Goal: Communication & Community: Answer question/provide support

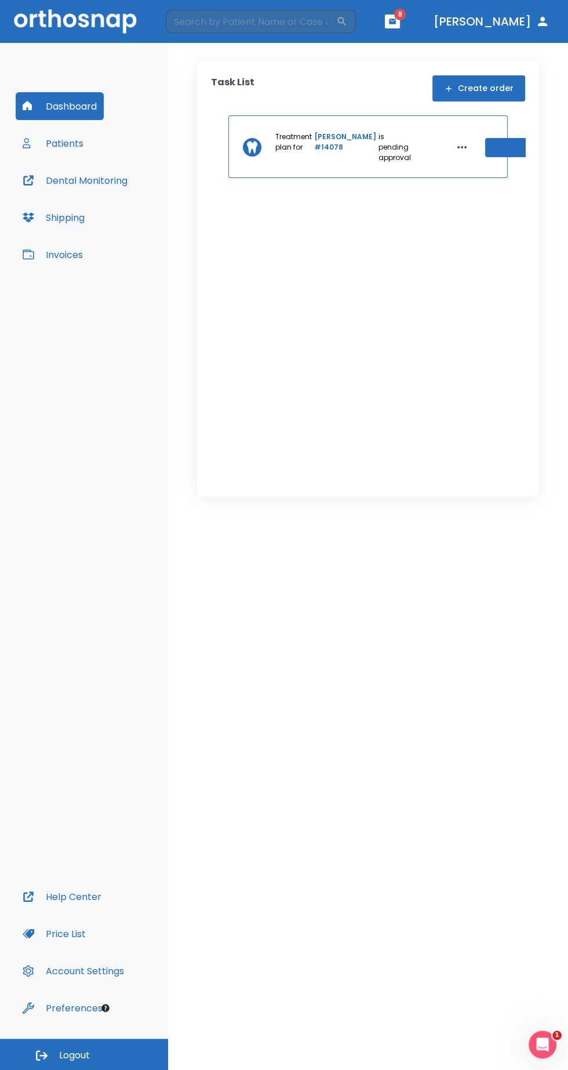
click at [336, 20] on input "search" at bounding box center [251, 21] width 171 height 23
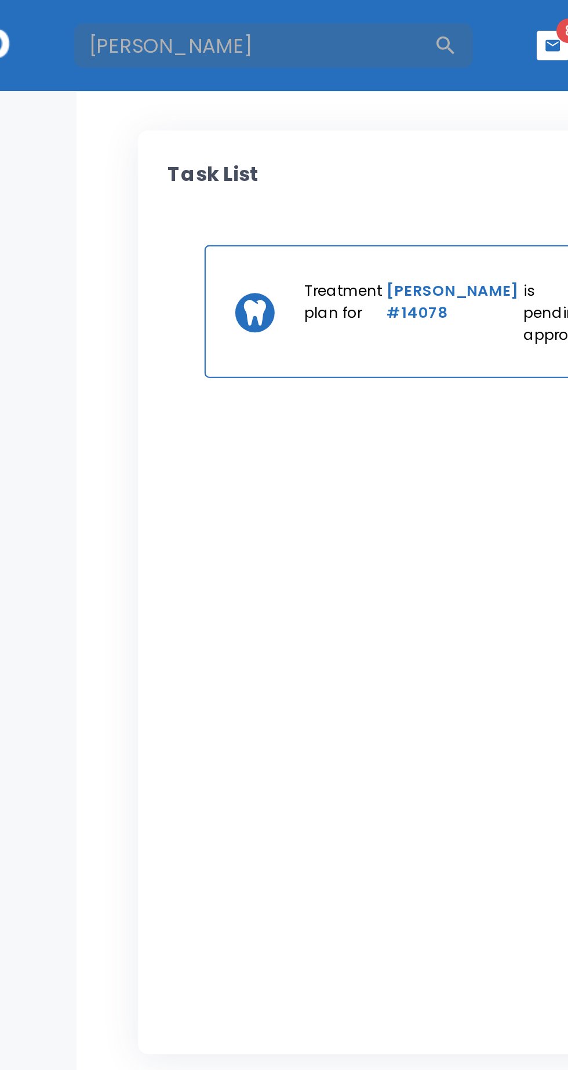
type input "[PERSON_NAME]"
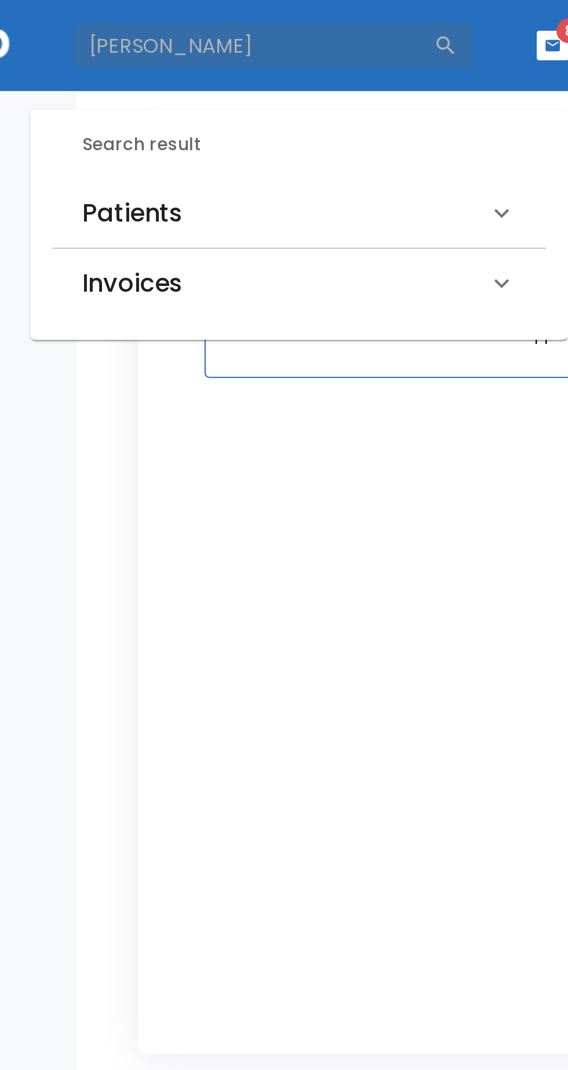
click at [276, 103] on div "Patients" at bounding box center [266, 100] width 191 height 19
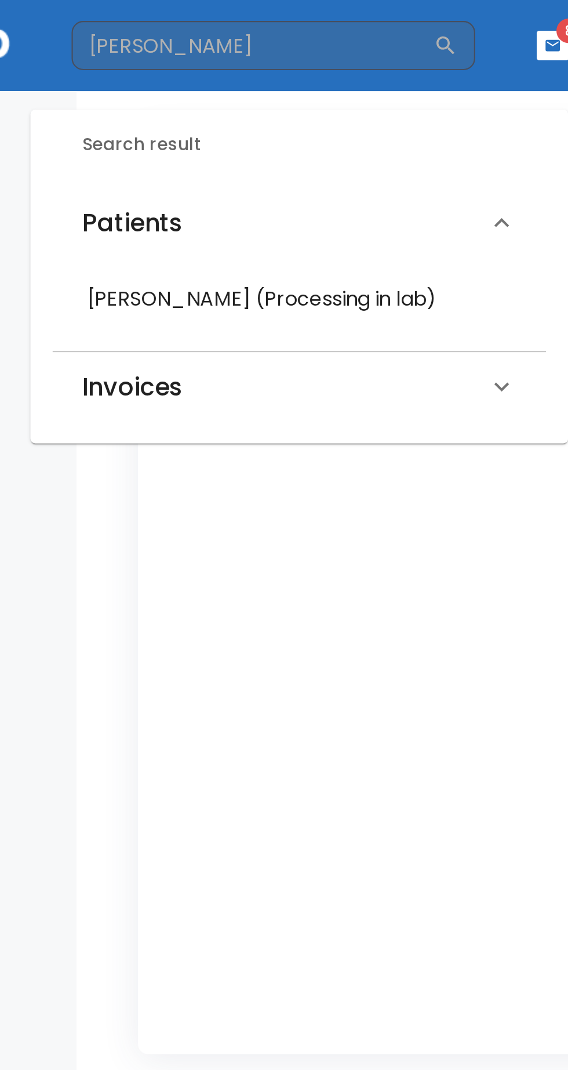
click at [261, 146] on h6 "[PERSON_NAME] (Processing in lab)" at bounding box center [273, 141] width 200 height 16
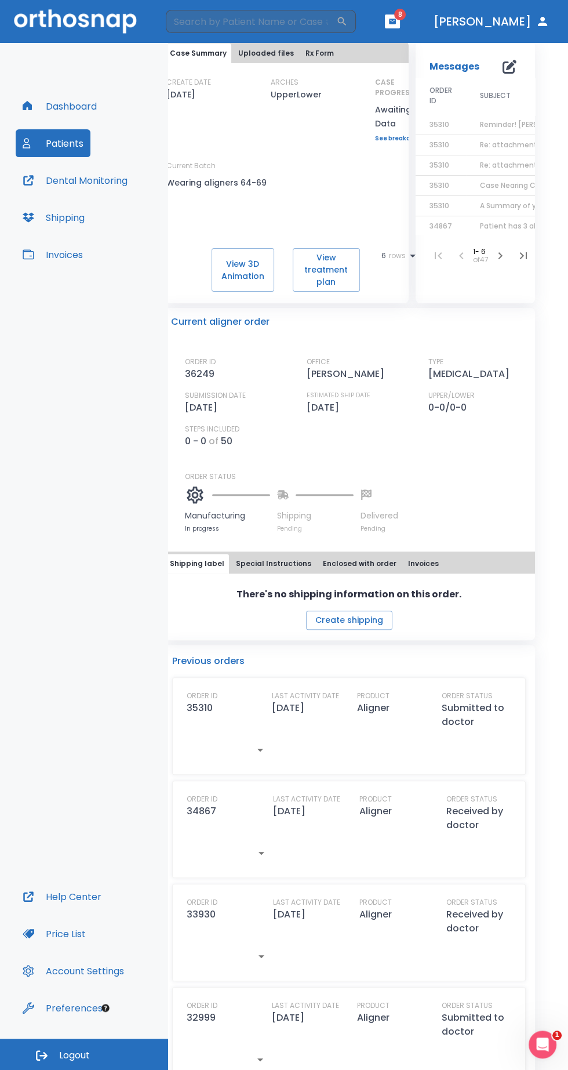
scroll to position [0, 25]
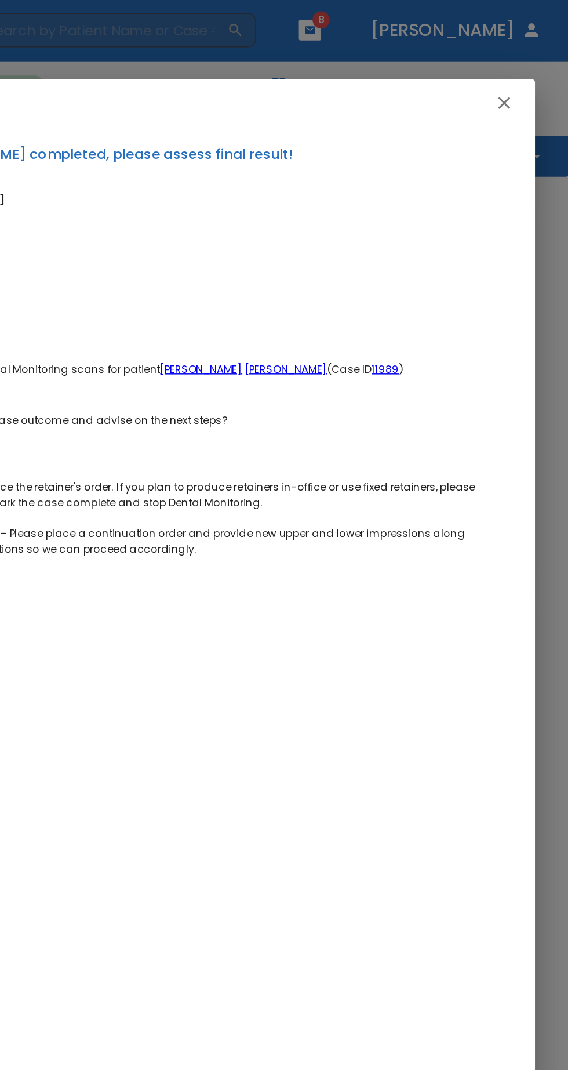
scroll to position [43, 0]
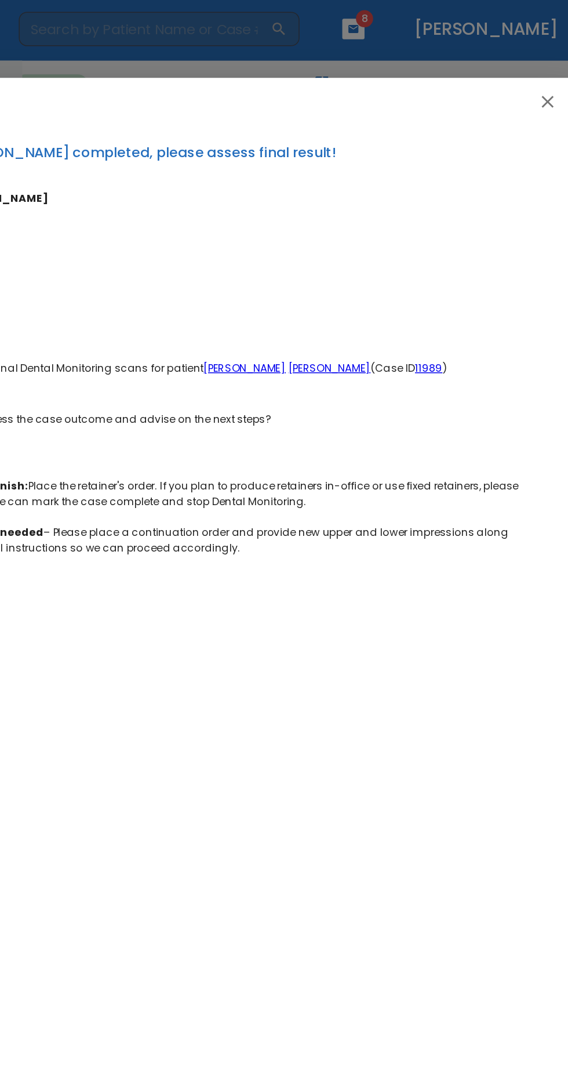
click at [524, 70] on icon "button" at bounding box center [524, 71] width 8 height 8
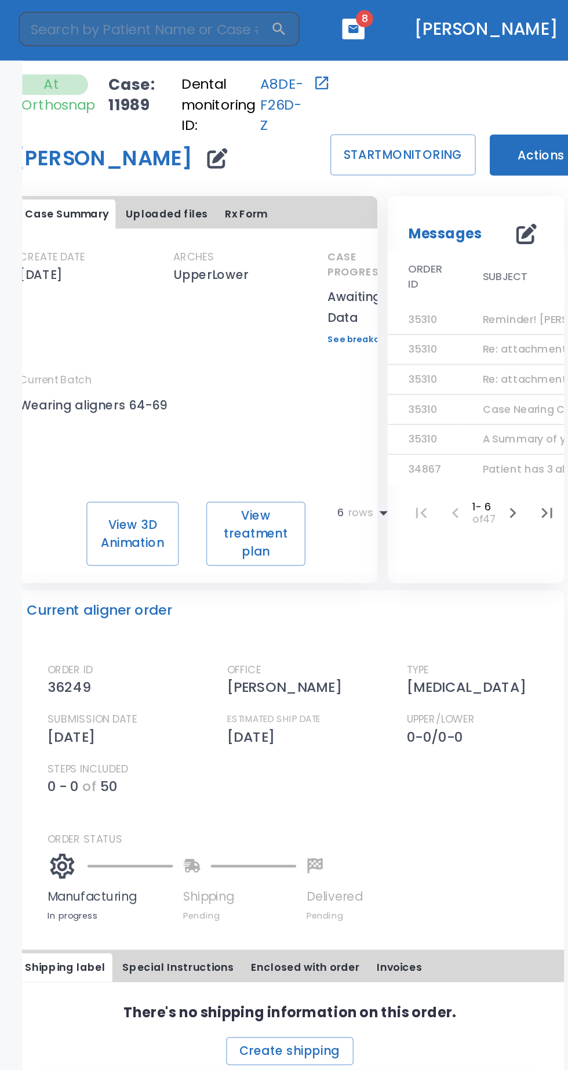
click at [497, 233] on span "Re: attachment #29" at bounding box center [517, 238] width 75 height 10
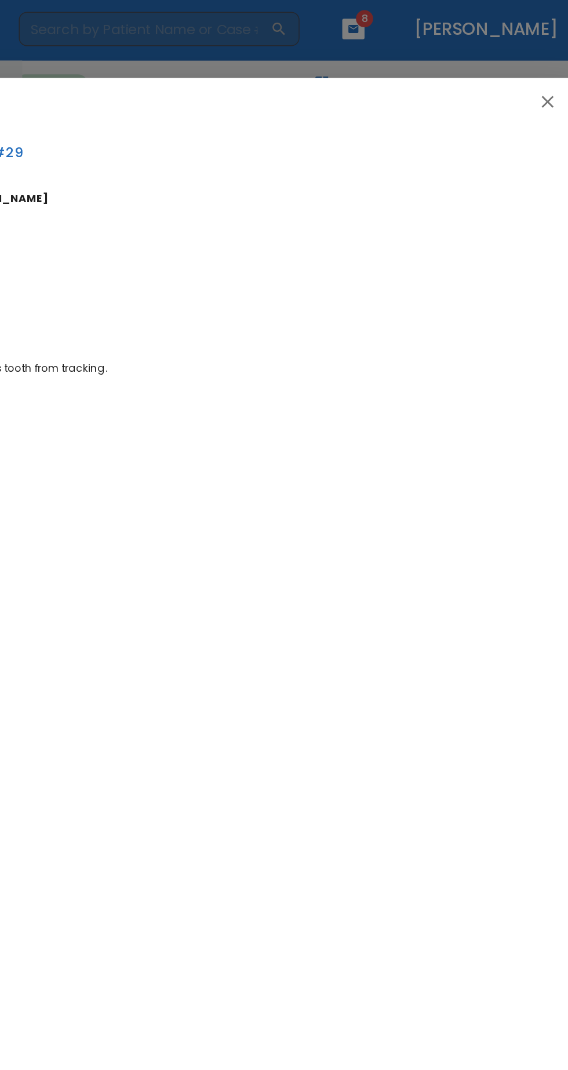
click at [525, 71] on icon "button" at bounding box center [524, 71] width 8 height 8
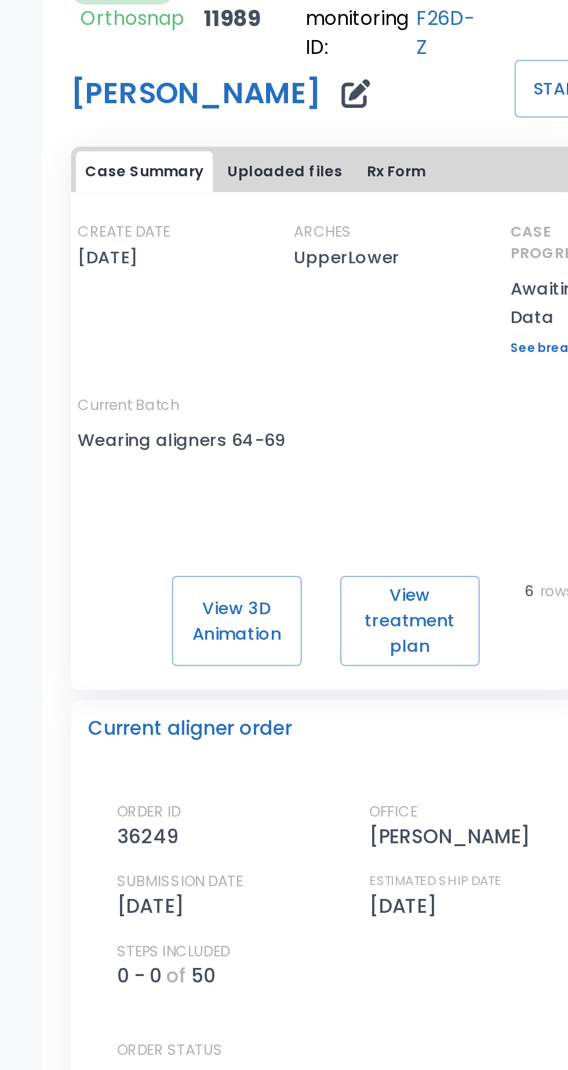
scroll to position [0, 0]
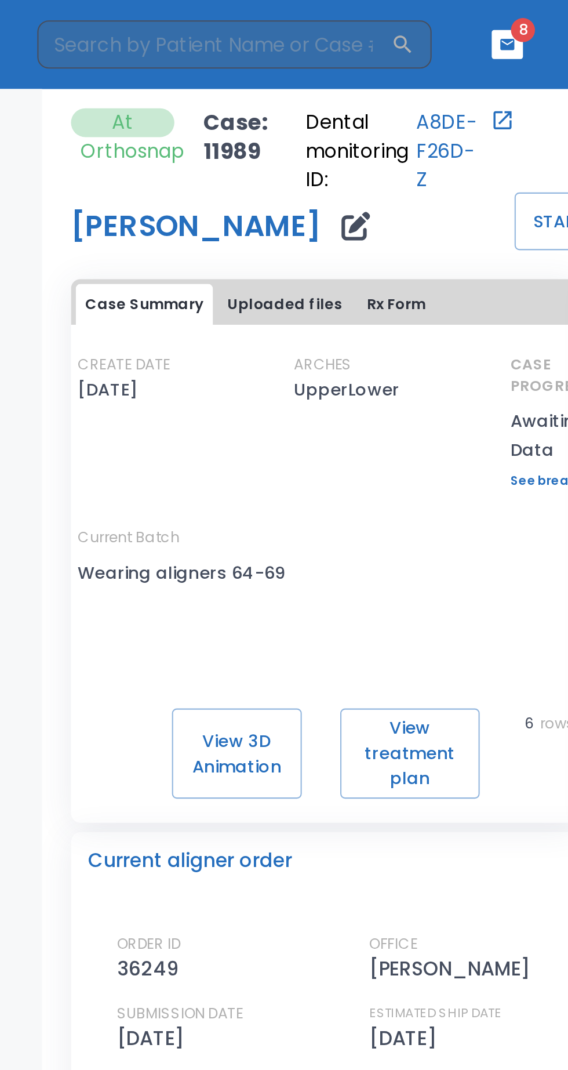
click at [291, 147] on button "Uploaded files" at bounding box center [285, 147] width 65 height 20
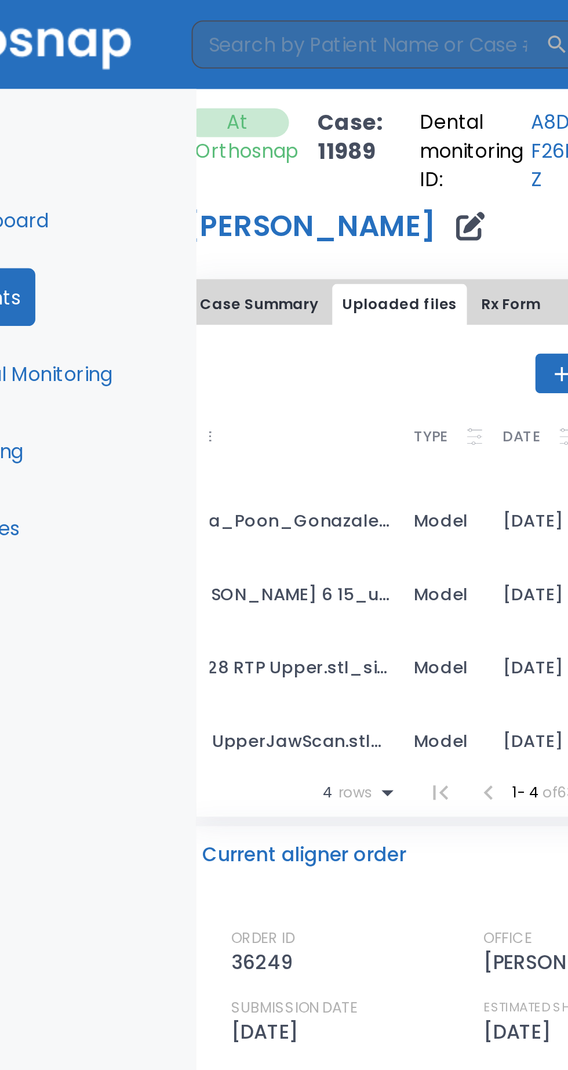
scroll to position [0, 151]
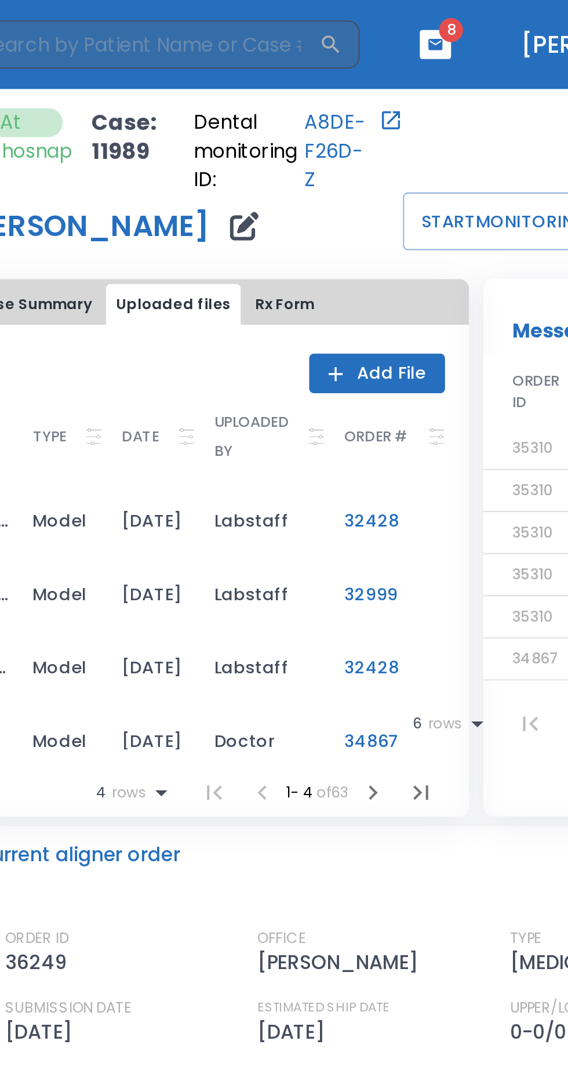
click at [380, 383] on icon "button" at bounding box center [386, 382] width 14 height 14
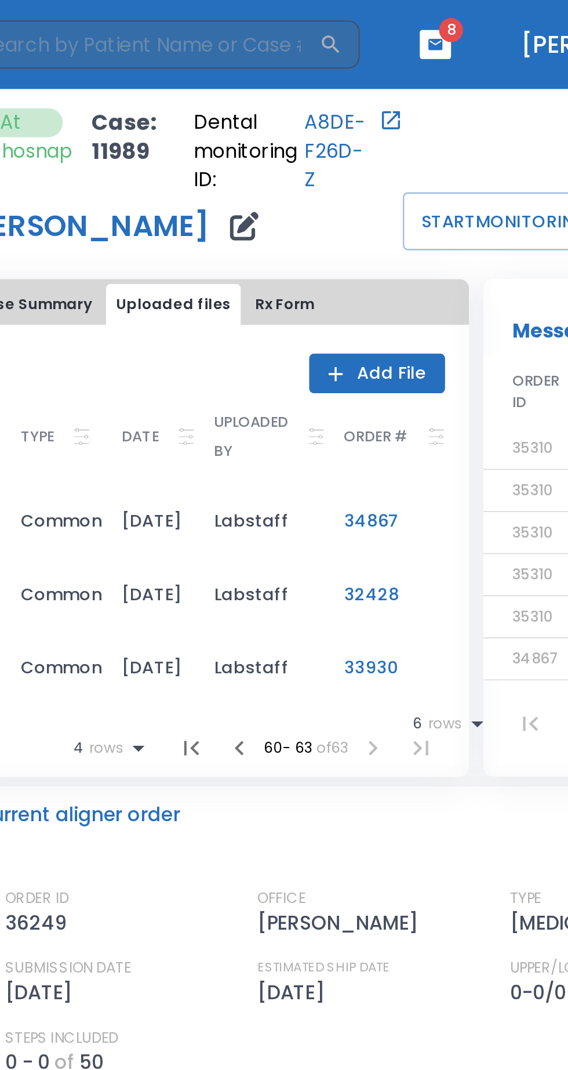
scroll to position [0, 0]
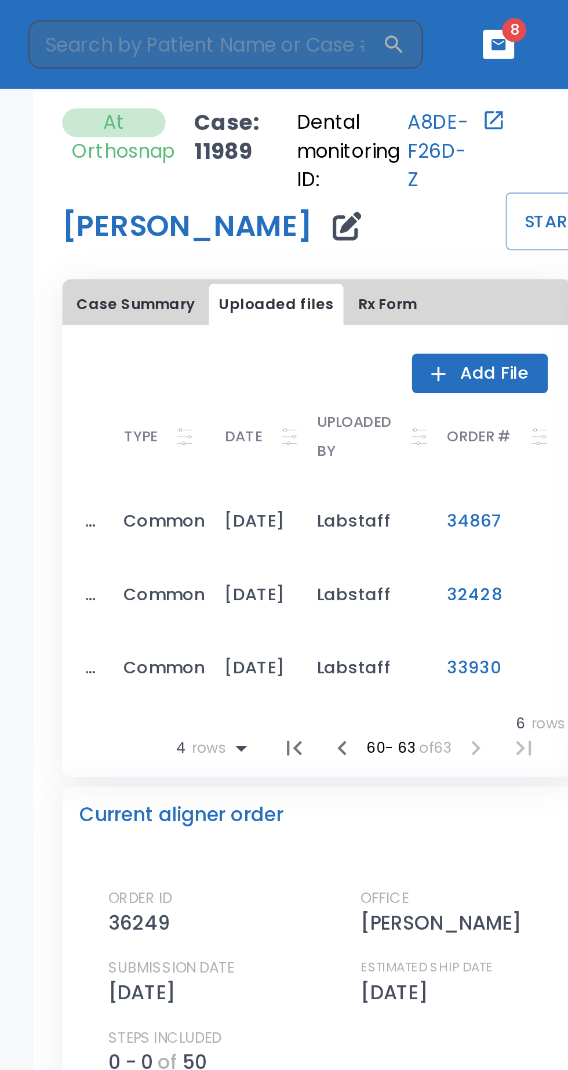
click at [285, 209] on div "DATE" at bounding box center [277, 211] width 35 height 14
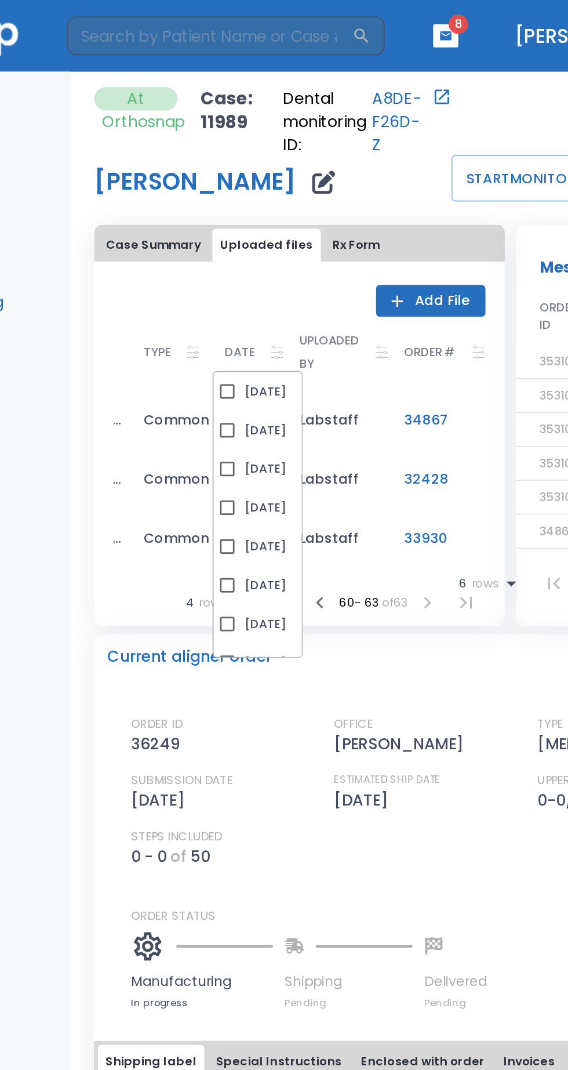
click at [345, 154] on button "Rx Form" at bounding box center [339, 147] width 38 height 20
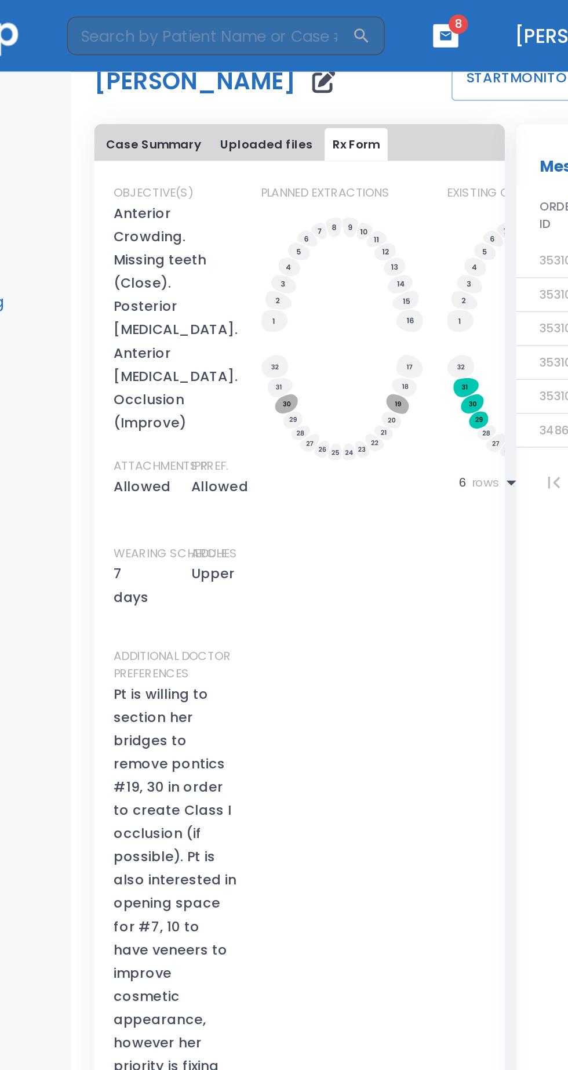
scroll to position [0, 25]
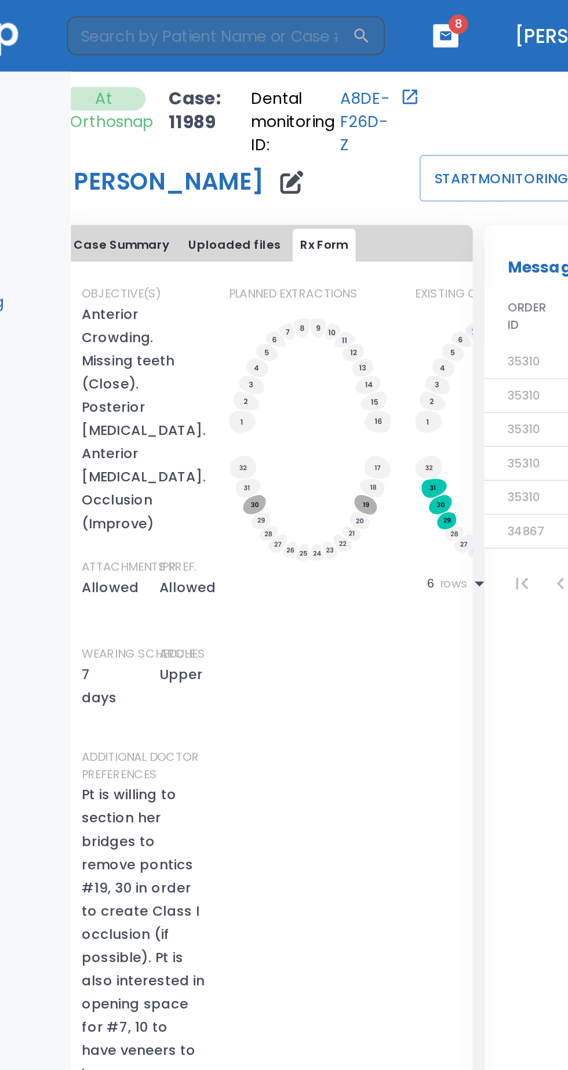
click at [252, 147] on button "Uploaded files" at bounding box center [266, 147] width 65 height 20
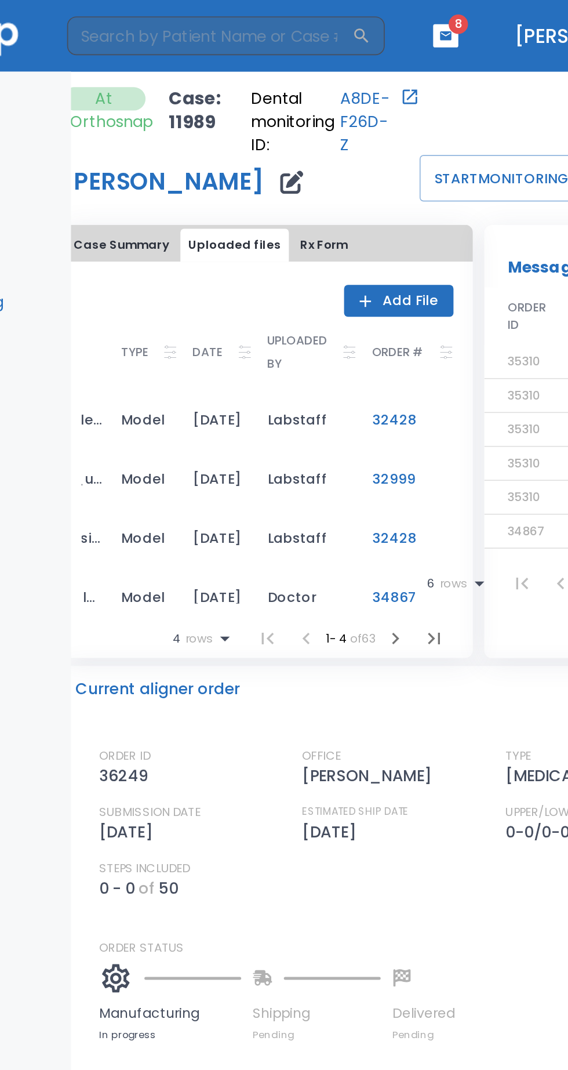
scroll to position [16, 142]
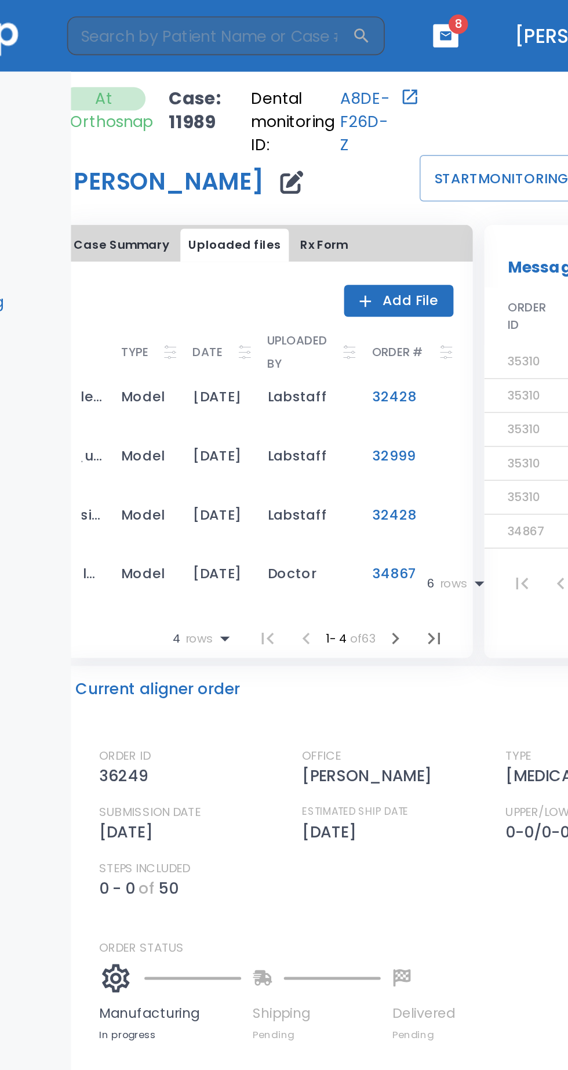
click at [356, 385] on icon "button" at bounding box center [363, 382] width 14 height 14
click at [356, 386] on icon "button" at bounding box center [363, 382] width 14 height 14
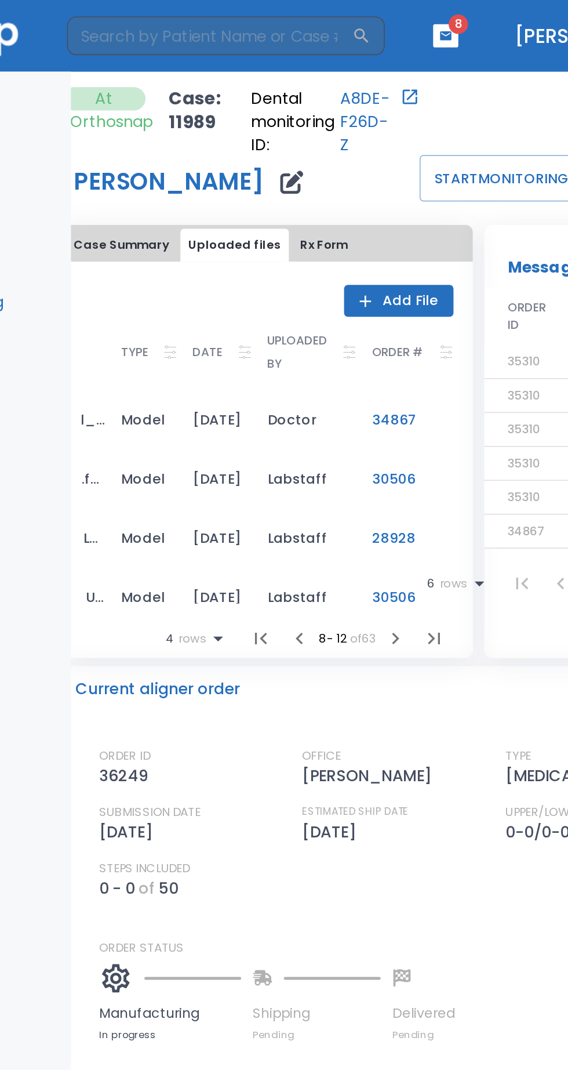
click at [356, 383] on icon "button" at bounding box center [363, 382] width 14 height 14
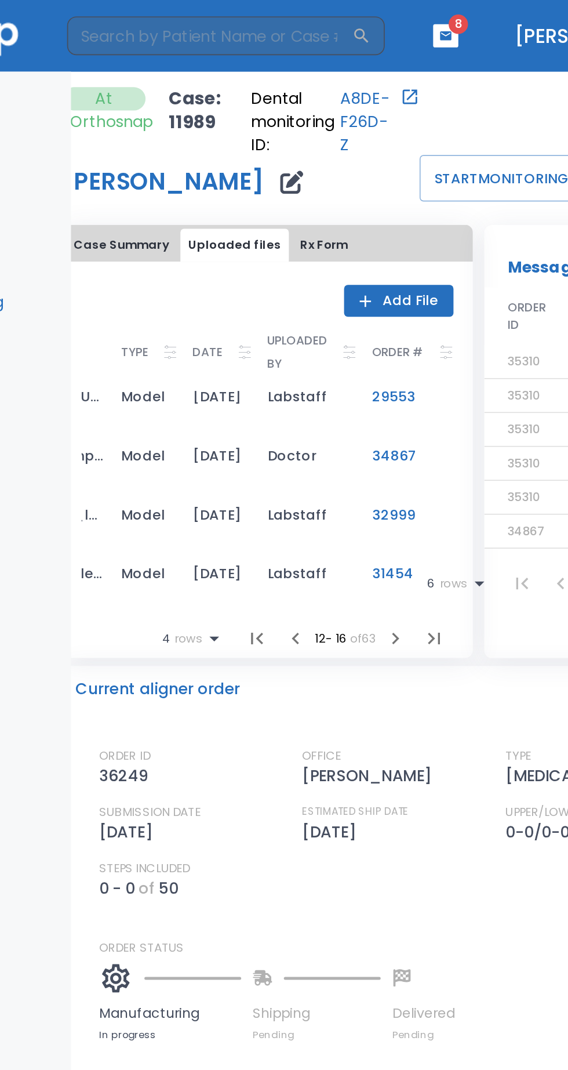
click at [356, 383] on icon "button" at bounding box center [363, 382] width 14 height 14
click at [361, 385] on icon "button" at bounding box center [363, 382] width 4 height 7
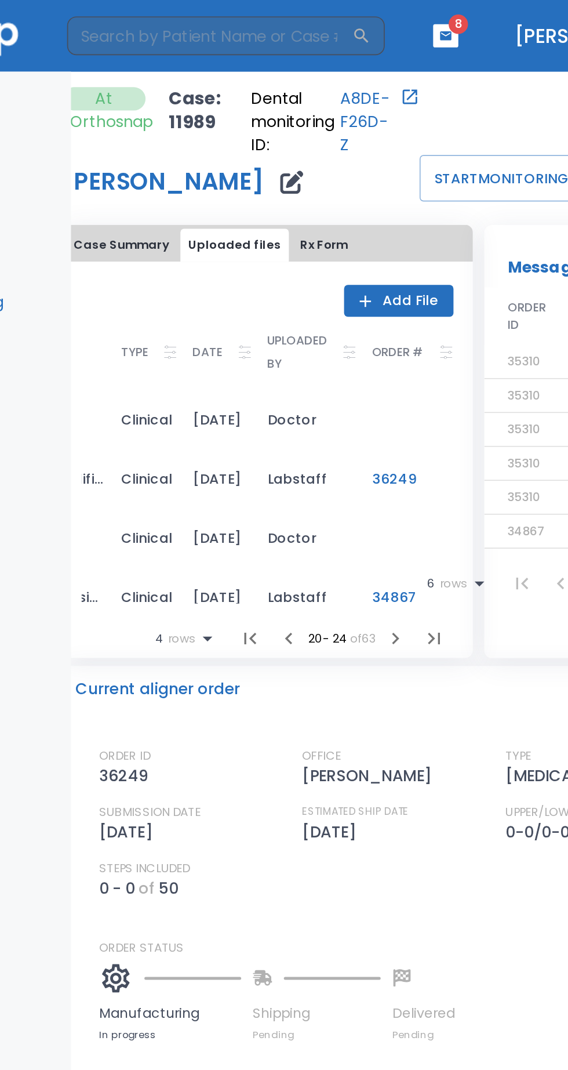
scroll to position [0, 0]
click at [348, 285] on td "36249" at bounding box center [368, 286] width 58 height 35
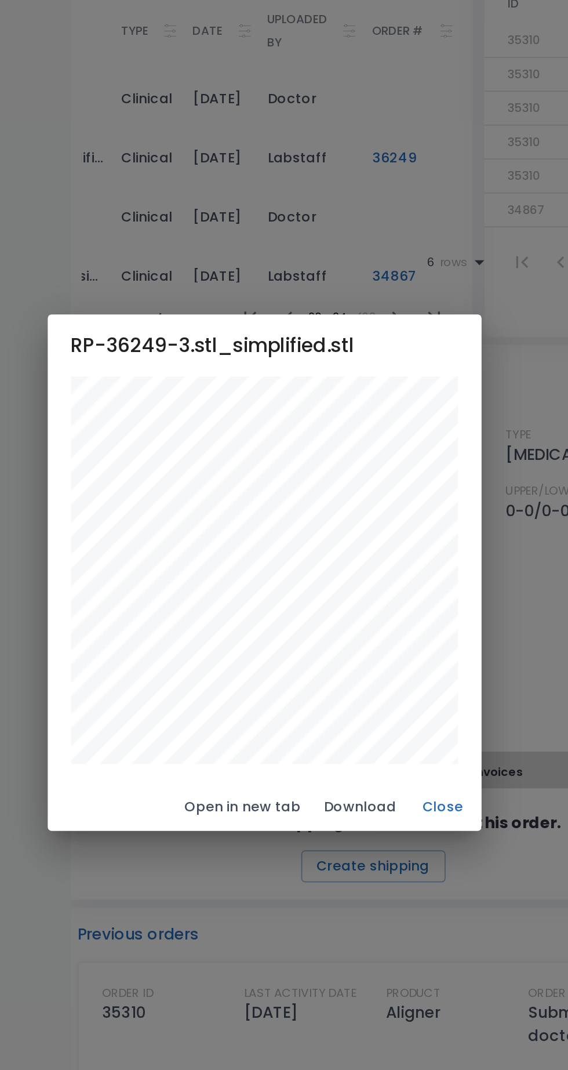
click at [403, 680] on button "Close" at bounding box center [390, 675] width 37 height 19
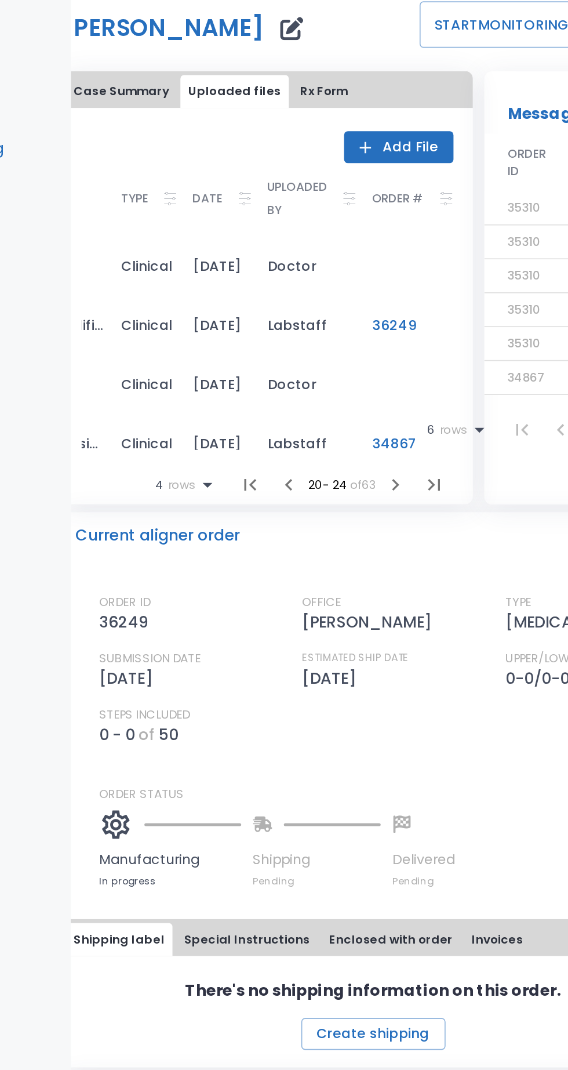
click at [356, 386] on icon "button" at bounding box center [363, 382] width 14 height 14
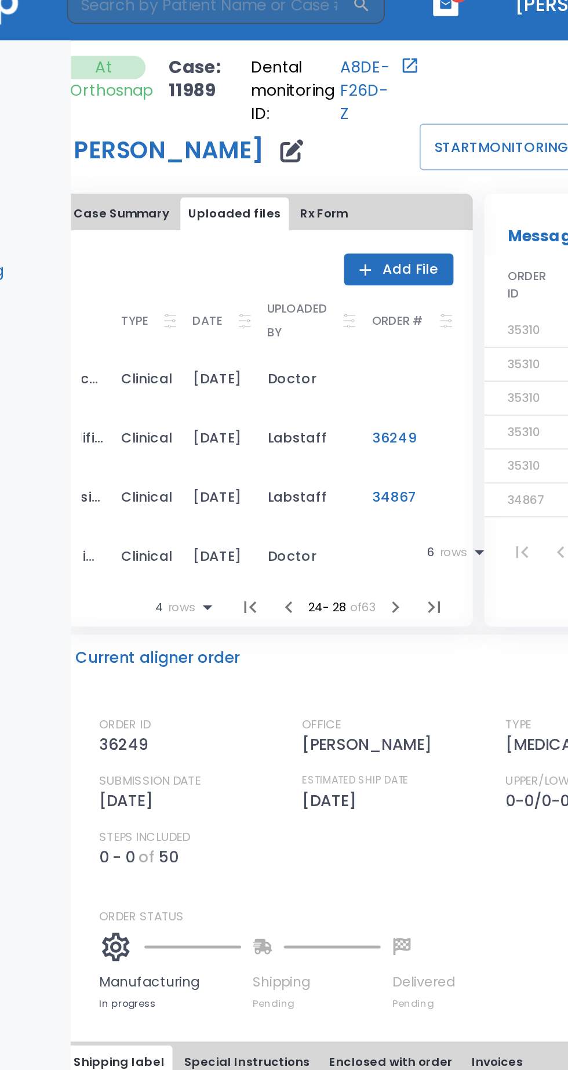
scroll to position [0, 151]
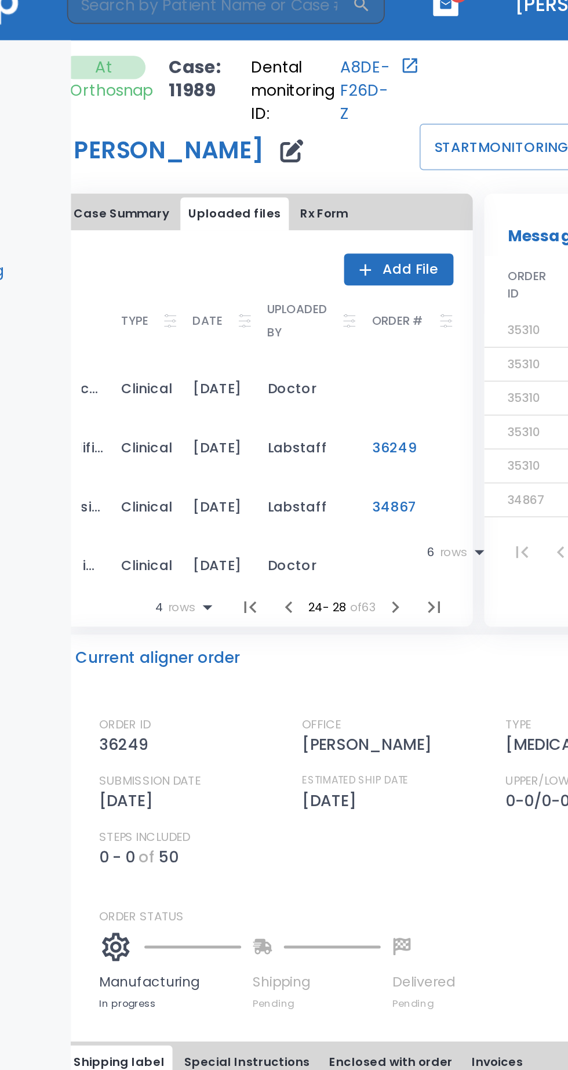
click at [353, 291] on td "36249" at bounding box center [368, 286] width 58 height 35
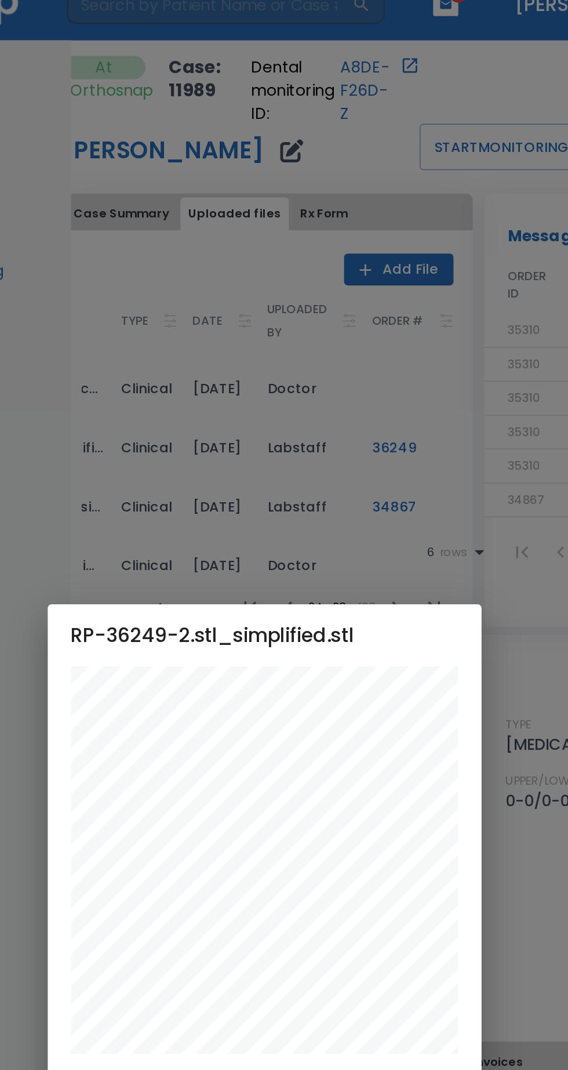
click at [399, 321] on div "RP-36249-2.stl_simplified.stl Open in new tab Download Close" at bounding box center [284, 535] width 568 height 1070
click at [416, 394] on div "RP-36249-2.stl_simplified.stl Open in new tab Download Close" at bounding box center [284, 535] width 568 height 1070
click at [444, 406] on div "RP-36249-2.stl_simplified.stl Open in new tab Download Close" at bounding box center [284, 535] width 568 height 1070
click at [343, 300] on div "RP-36249-2.stl_simplified.stl Open in new tab Download Close" at bounding box center [284, 535] width 568 height 1070
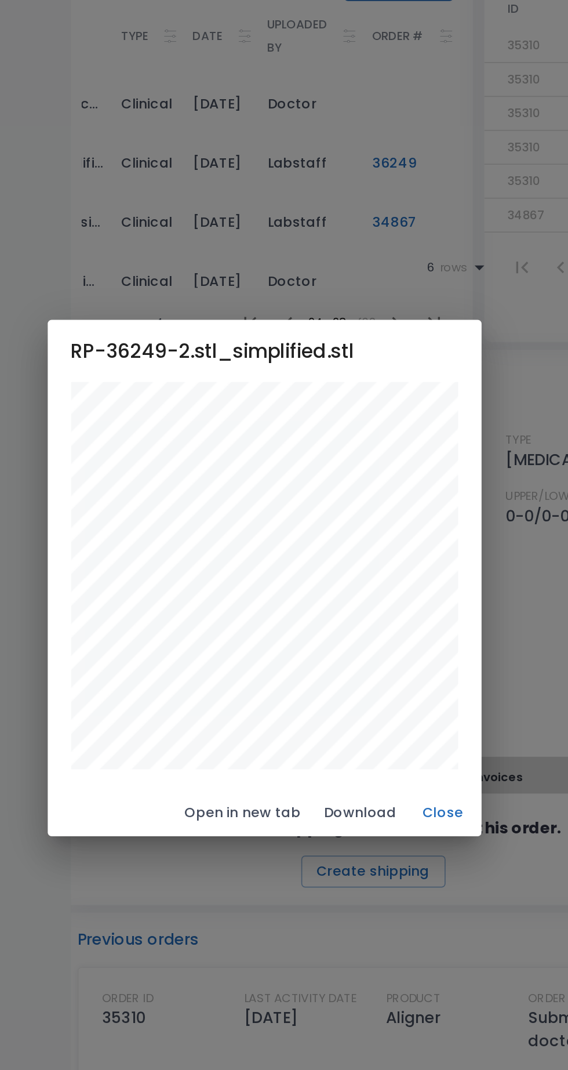
click at [397, 670] on button "Close" at bounding box center [390, 675] width 37 height 19
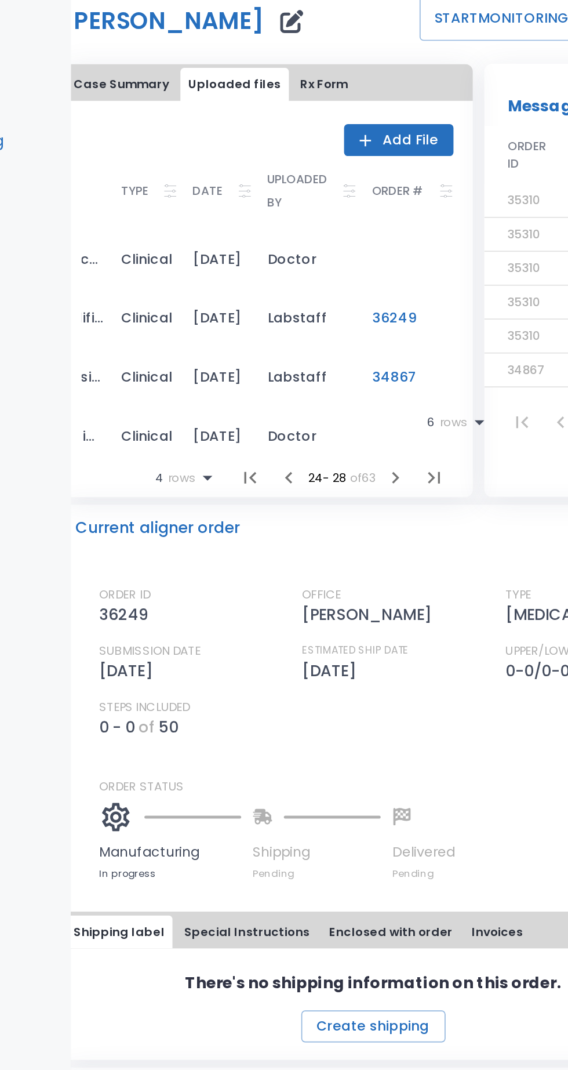
click at [361, 385] on icon "button" at bounding box center [363, 382] width 4 height 7
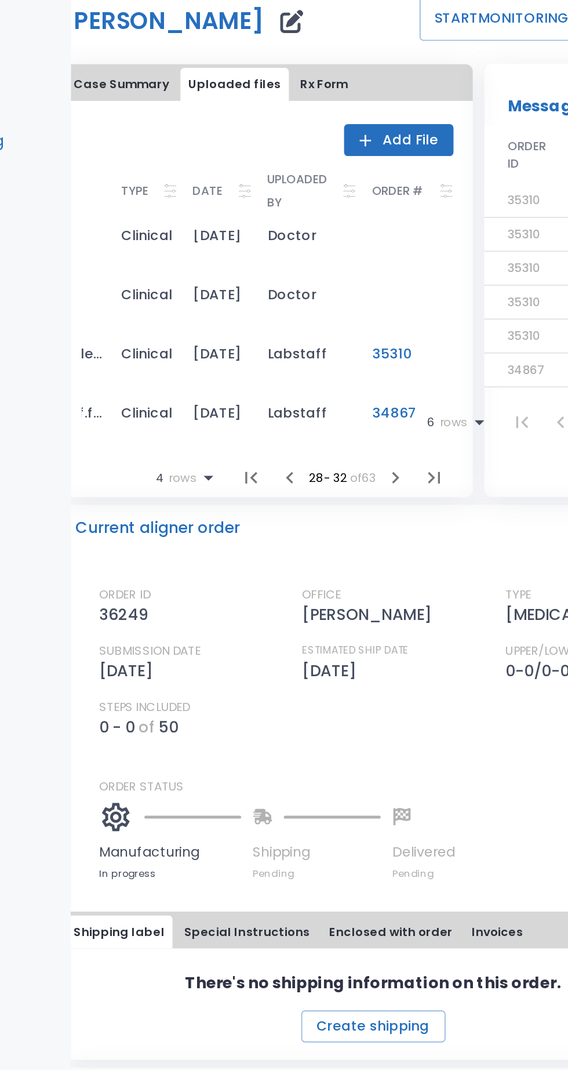
click at [361, 386] on icon "button" at bounding box center [363, 382] width 4 height 7
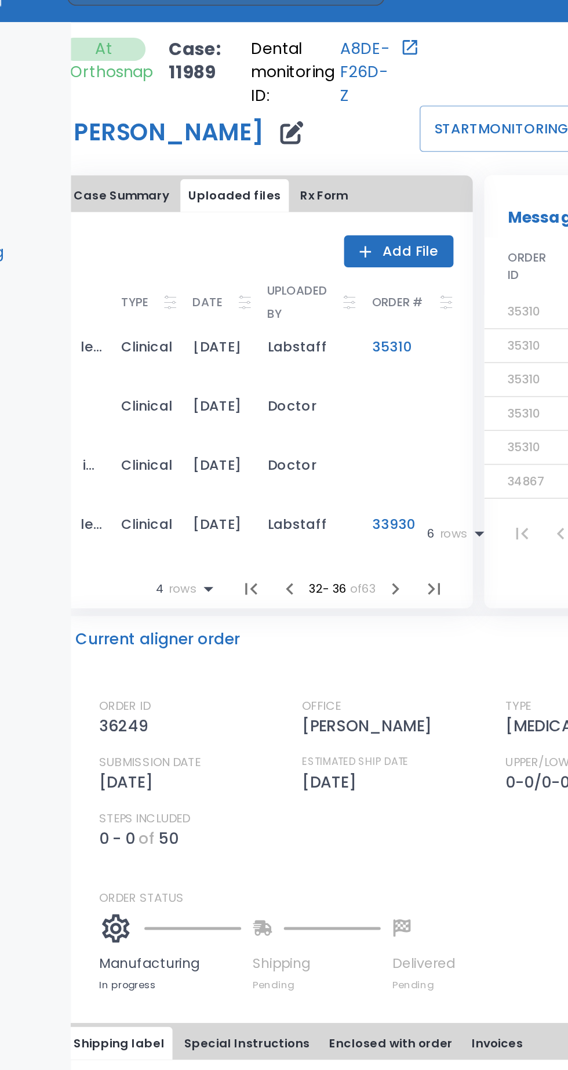
scroll to position [14, 151]
click at [356, 386] on icon "button" at bounding box center [363, 382] width 14 height 14
click at [356, 385] on icon "button" at bounding box center [363, 382] width 14 height 14
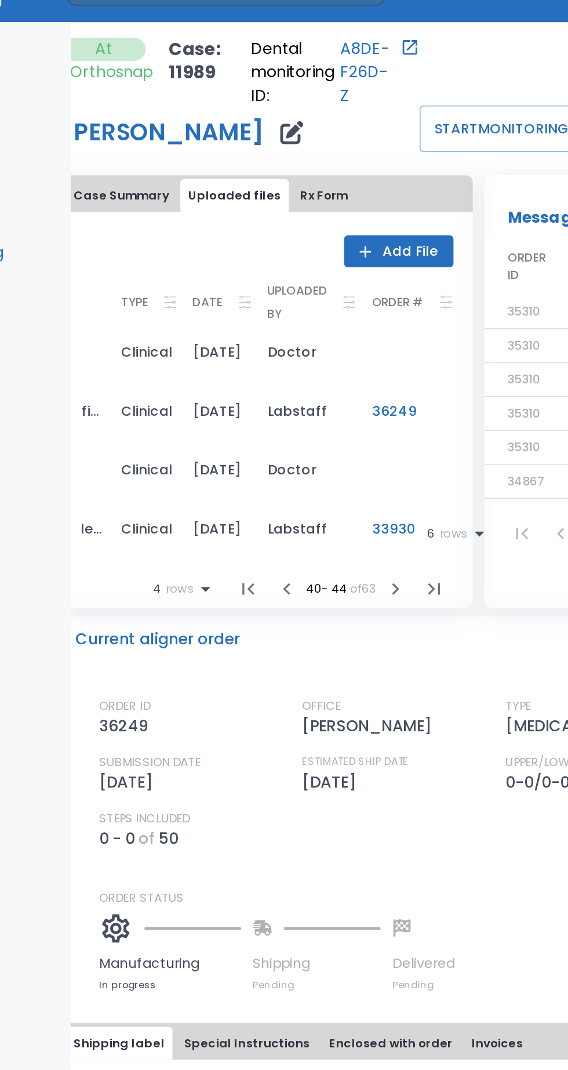
click at [357, 258] on td at bounding box center [368, 239] width 58 height 35
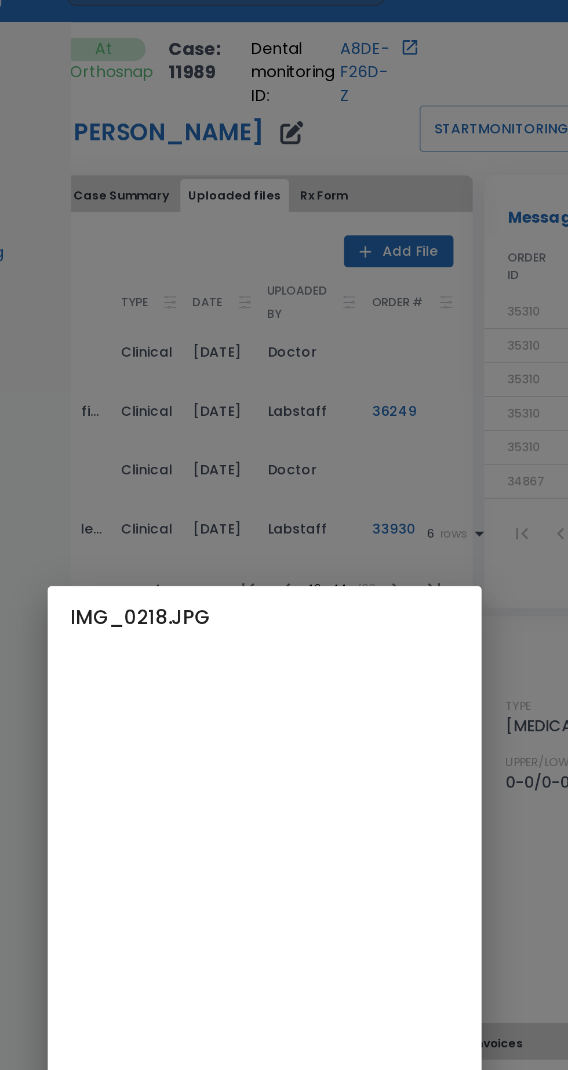
click at [375, 358] on div "IMG_0218.JPG Download Close" at bounding box center [284, 535] width 568 height 1070
click at [345, 281] on div "IMG_0218.JPG Download Close" at bounding box center [284, 535] width 568 height 1070
click at [414, 408] on h2 "IMG_0218.JPG" at bounding box center [284, 398] width 260 height 37
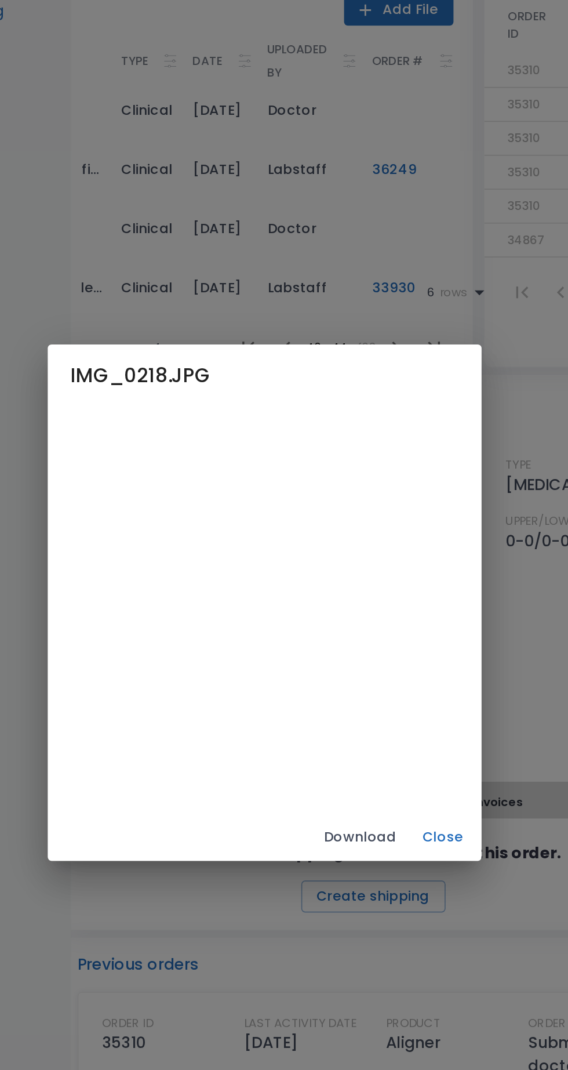
click at [409, 669] on button "Close" at bounding box center [390, 675] width 37 height 19
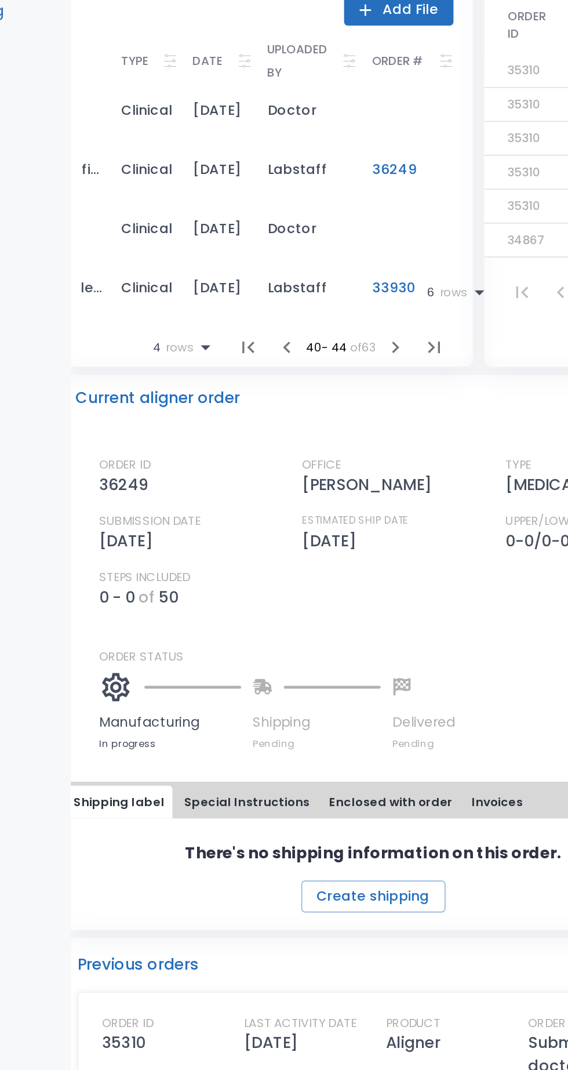
click at [350, 282] on td "36249" at bounding box center [368, 275] width 58 height 35
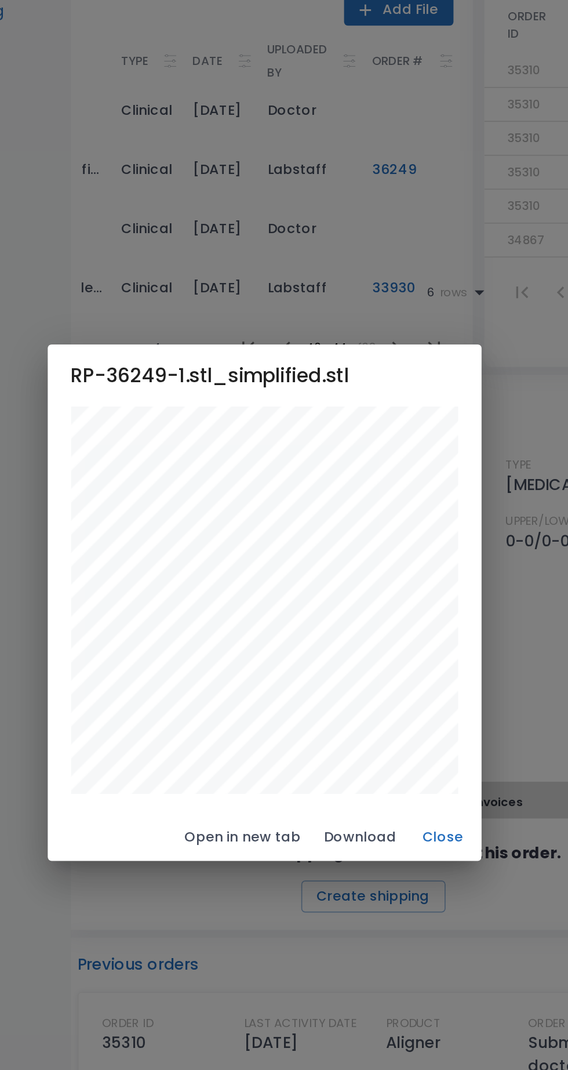
click at [401, 681] on button "Close" at bounding box center [390, 675] width 37 height 19
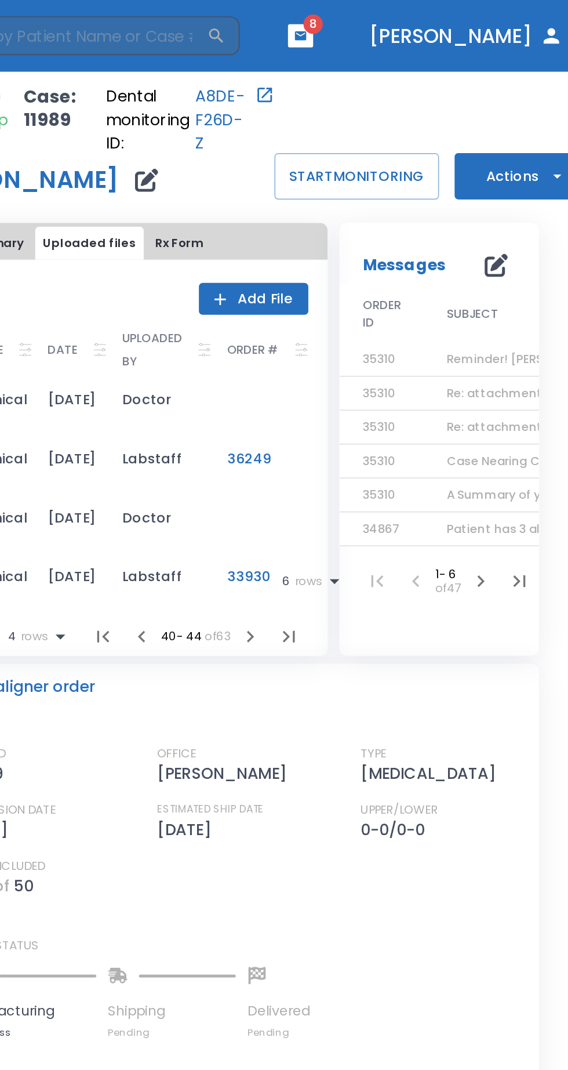
scroll to position [0, 25]
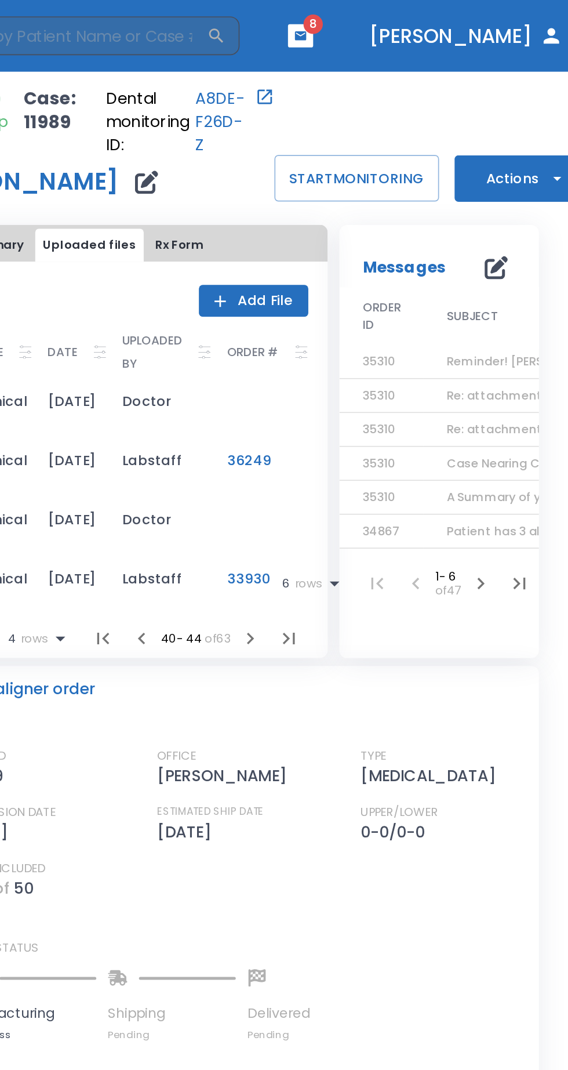
click at [503, 162] on icon "button" at bounding box center [510, 160] width 14 height 14
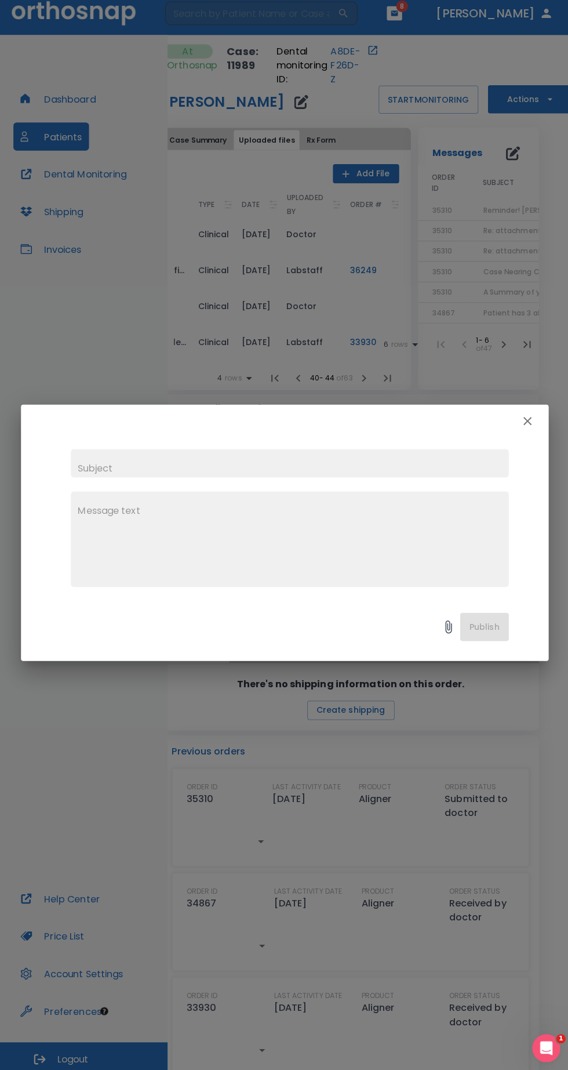
click at [197, 510] on textarea at bounding box center [288, 546] width 419 height 80
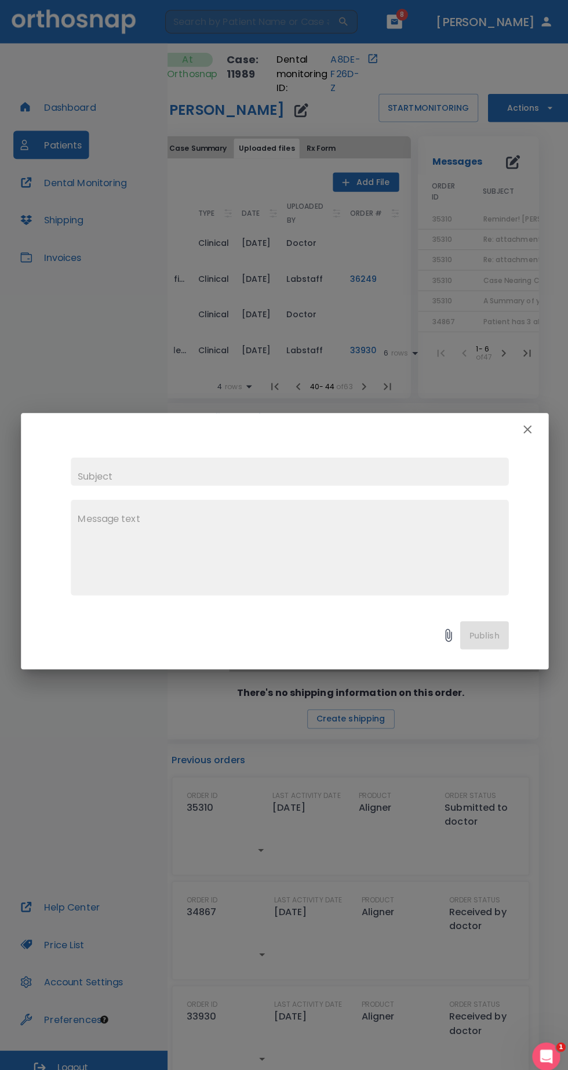
click at [215, 465] on input "text" at bounding box center [288, 466] width 433 height 28
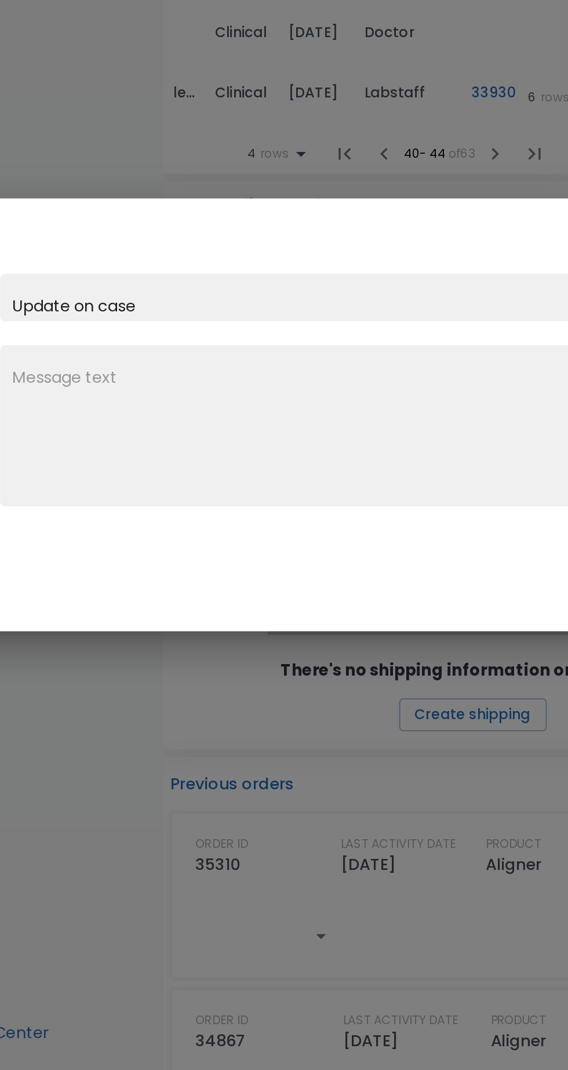
type input "Update on case"
click at [270, 553] on textarea at bounding box center [288, 546] width 419 height 80
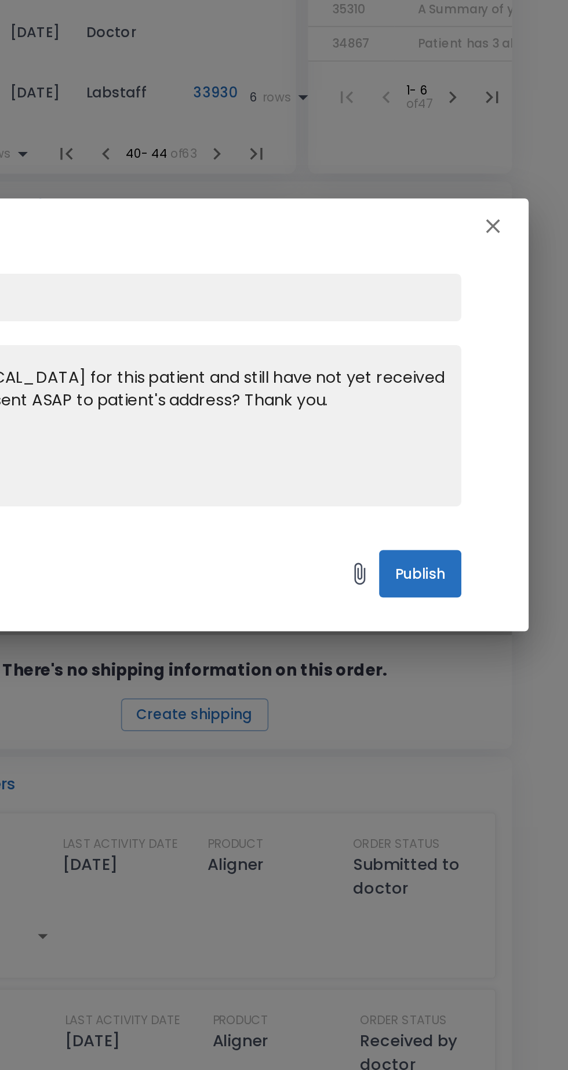
type textarea "Hello, we ordered an upper [MEDICAL_DATA] for this patient and still have not y…"
click at [499, 623] on button "Publish" at bounding box center [482, 628] width 48 height 28
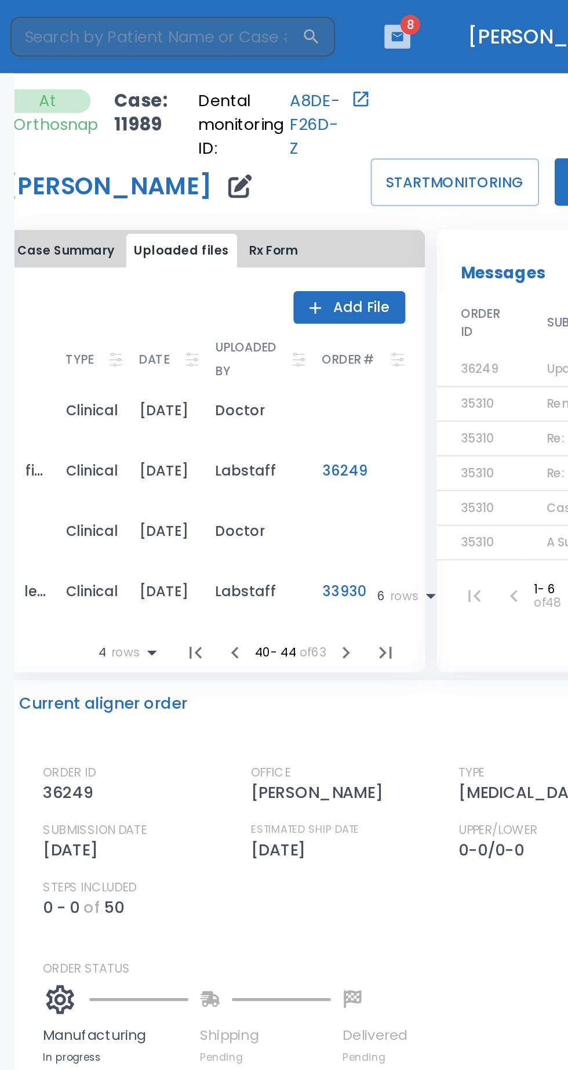
click at [397, 21] on icon "button" at bounding box center [393, 21] width 8 height 8
